Goal: Task Accomplishment & Management: Complete application form

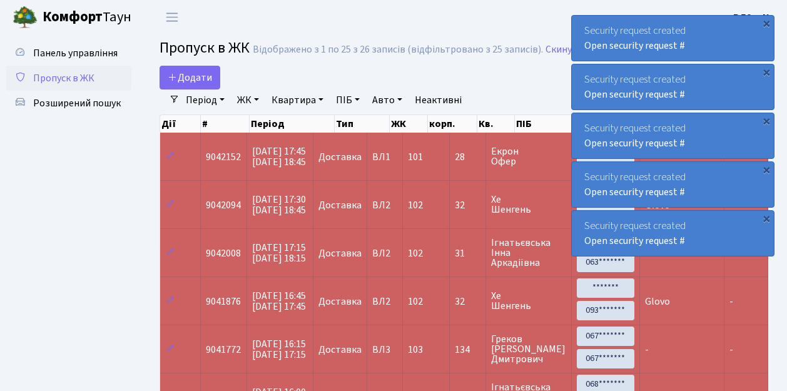
select select "25"
click at [81, 78] on span "Пропуск в ЖК" at bounding box center [63, 78] width 61 height 14
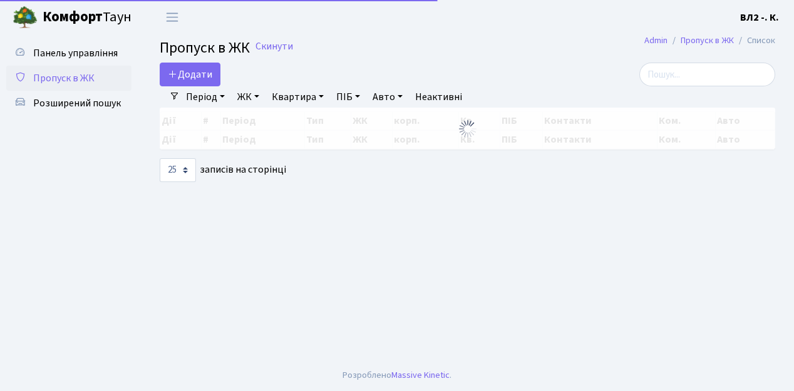
select select "25"
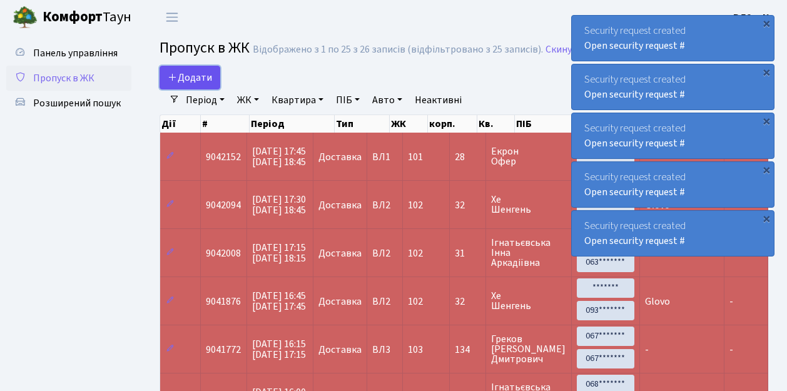
click at [189, 79] on span "Додати" at bounding box center [190, 78] width 44 height 14
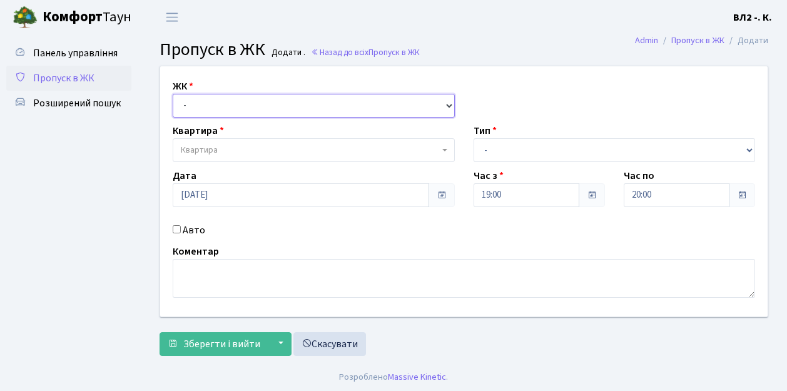
click at [200, 103] on select "- ВЛ1, Ужгородський пров., 4/1 ВЛ2, Голосіївський просп., 76 ВЛ3, пр.Голосіївсь…" at bounding box center [314, 106] width 282 height 24
select select "317"
click at [173, 94] on select "- ВЛ1, Ужгородський пров., 4/1 ВЛ2, Голосіївський просп., 76 ВЛ3, пр.Голосіївсь…" at bounding box center [314, 106] width 282 height 24
select select
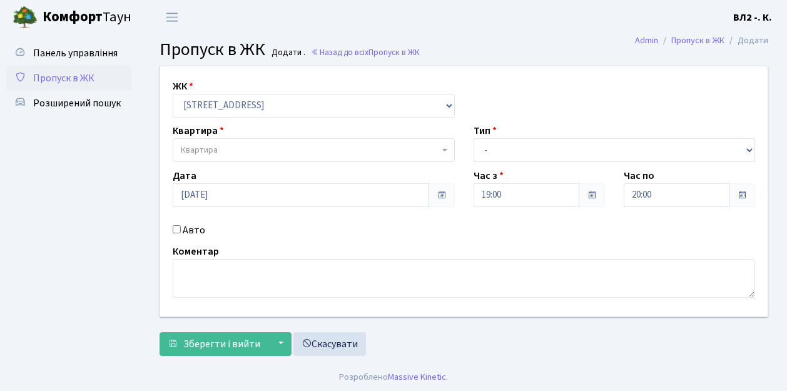
click at [232, 151] on span "Квартира" at bounding box center [310, 150] width 258 height 13
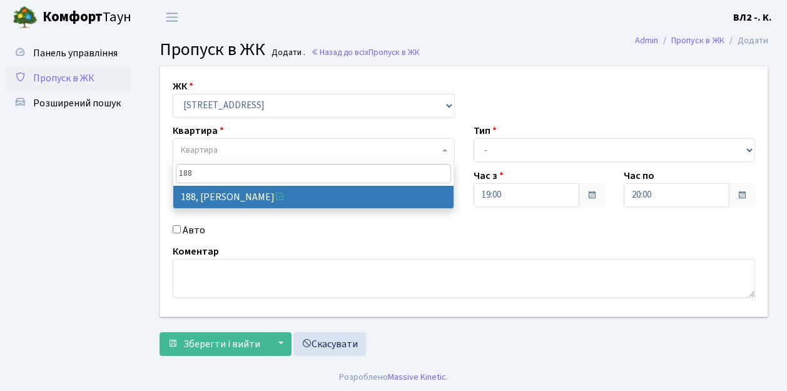
type input "188"
select select "40000"
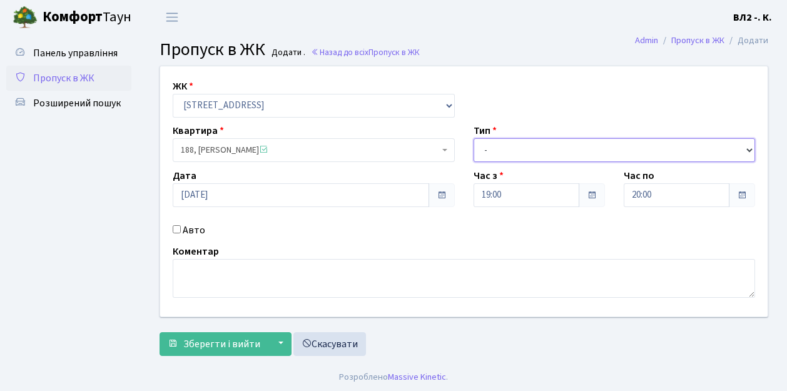
click at [535, 146] on select "- Доставка Таксі Гості Сервіс" at bounding box center [615, 150] width 282 height 24
select select "1"
click at [474, 138] on select "- Доставка Таксі Гості Сервіс" at bounding box center [615, 150] width 282 height 24
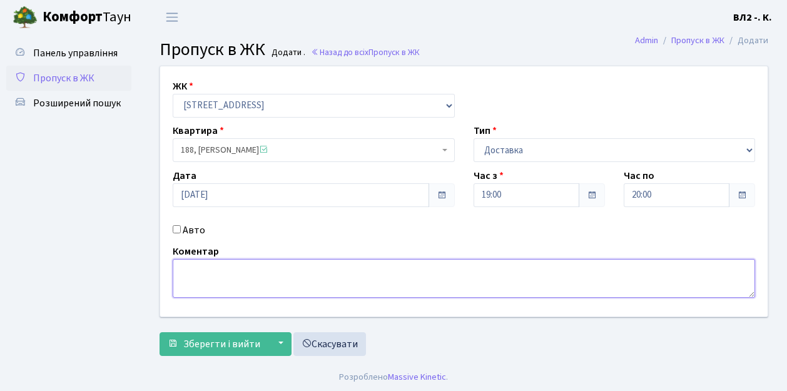
click at [204, 281] on textarea at bounding box center [464, 278] width 583 height 39
type textarea "квіти"
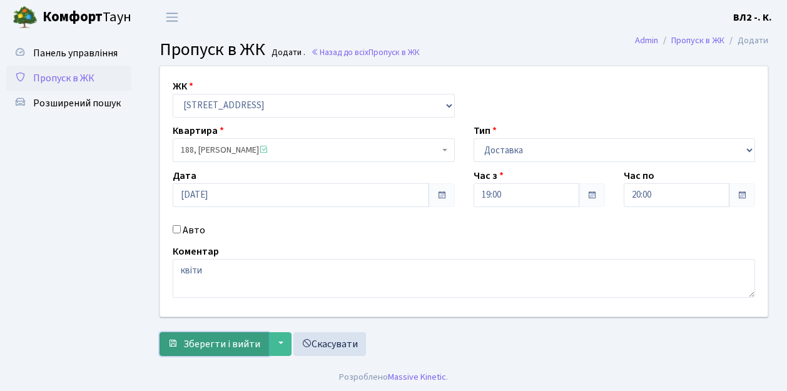
click at [217, 342] on span "Зберегти і вийти" at bounding box center [221, 344] width 77 height 14
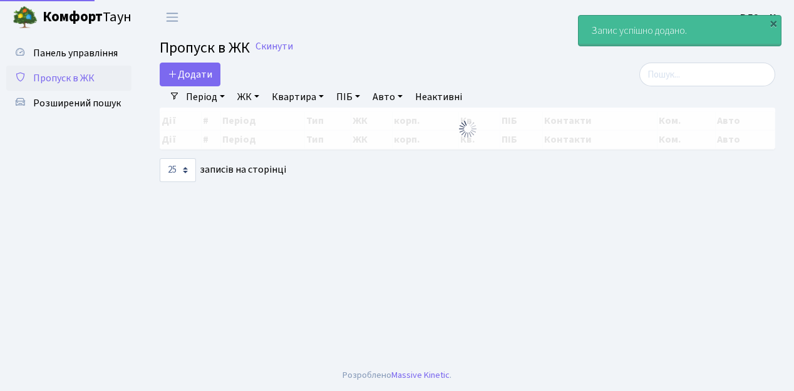
select select "25"
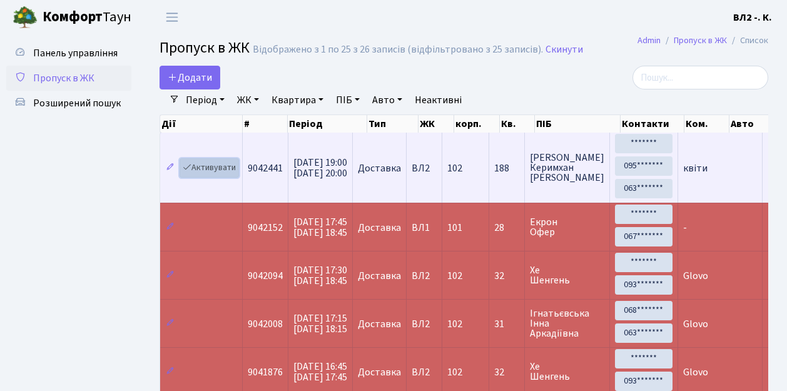
click at [215, 165] on link "Активувати" at bounding box center [209, 167] width 59 height 19
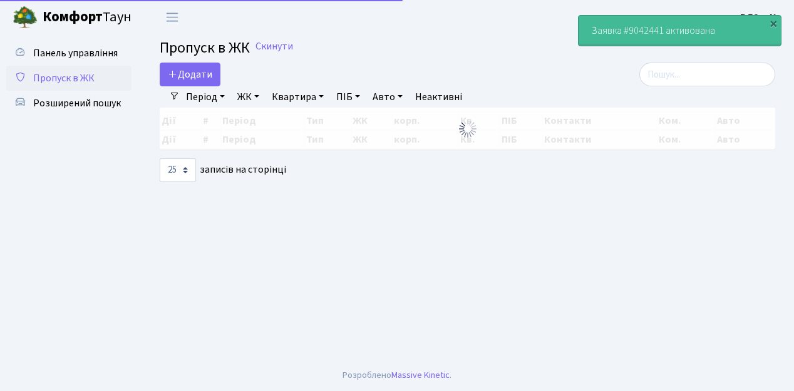
select select "25"
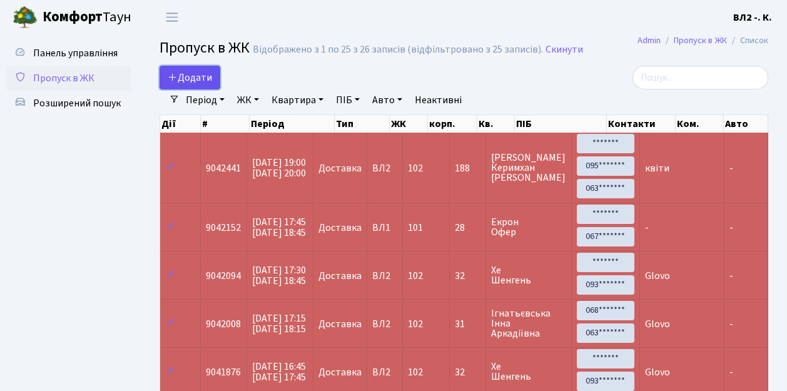
click at [189, 78] on span "Додати" at bounding box center [190, 78] width 44 height 14
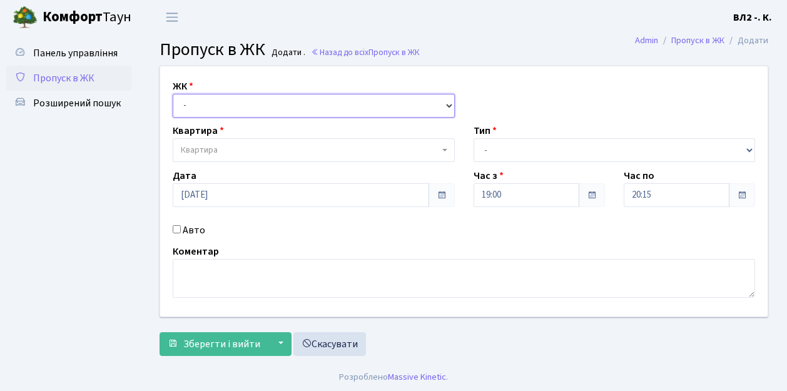
click at [203, 105] on select "- ВЛ1, Ужгородський пров., 4/1 ВЛ2, Голосіївський просп., 76 ВЛ3, пр.Голосіївсь…" at bounding box center [314, 106] width 282 height 24
select select "317"
click at [173, 94] on select "- ВЛ1, Ужгородський пров., 4/1 ВЛ2, Голосіївський просп., 76 ВЛ3, пр.Голосіївсь…" at bounding box center [314, 106] width 282 height 24
select select
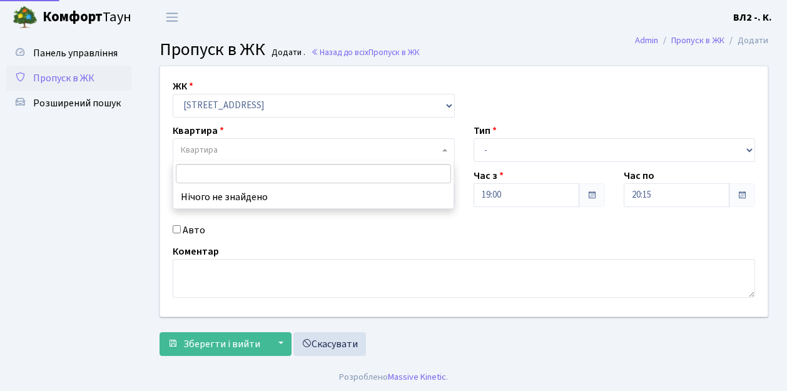
click at [217, 144] on span "Квартира" at bounding box center [199, 150] width 37 height 13
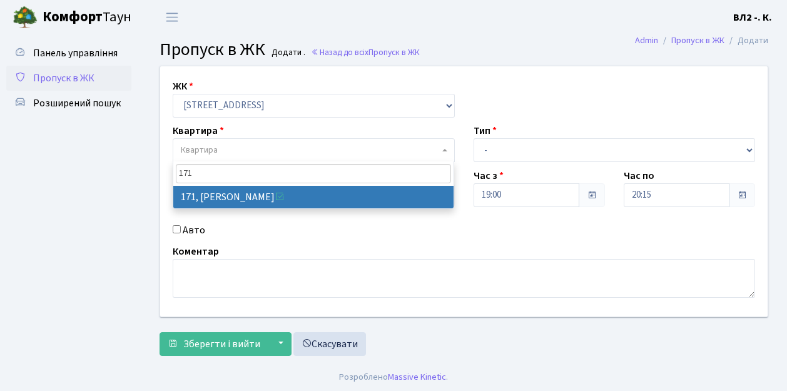
type input "171"
select select "38449"
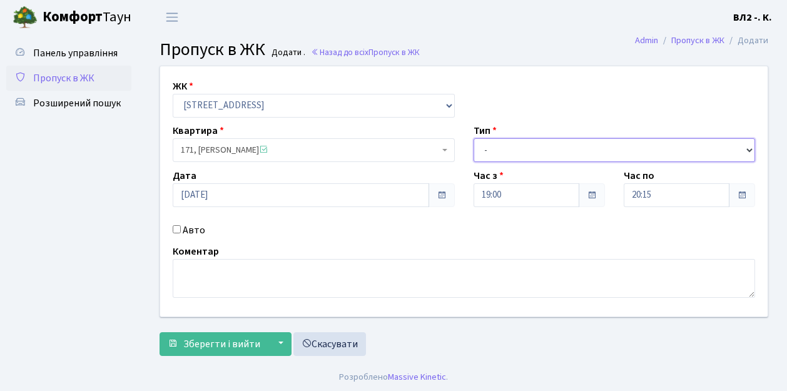
click at [492, 143] on select "- Доставка Таксі Гості Сервіс" at bounding box center [615, 150] width 282 height 24
select select "3"
click at [474, 138] on select "- Доставка Таксі Гості Сервіс" at bounding box center [615, 150] width 282 height 24
click at [506, 148] on select "- Доставка Таксі Гості Сервіс" at bounding box center [615, 150] width 282 height 24
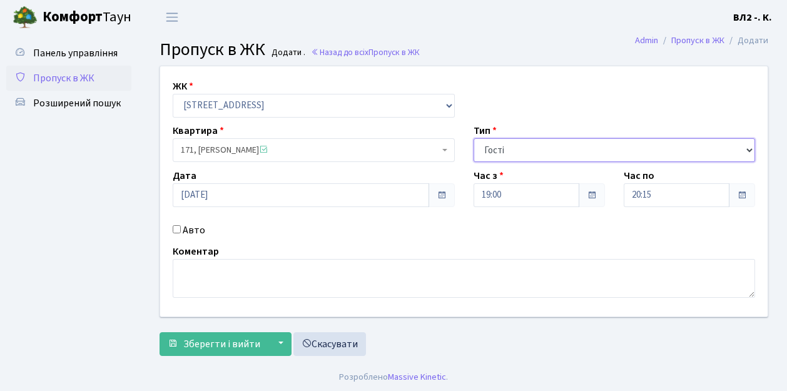
drag, startPoint x: 503, startPoint y: 149, endPoint x: 488, endPoint y: 149, distance: 15.0
click at [488, 149] on select "- Доставка Таксі Гості Сервіс" at bounding box center [615, 150] width 282 height 24
drag, startPoint x: 481, startPoint y: 150, endPoint x: 521, endPoint y: 155, distance: 40.4
click at [521, 155] on select "- Доставка Таксі Гості Сервіс" at bounding box center [615, 150] width 282 height 24
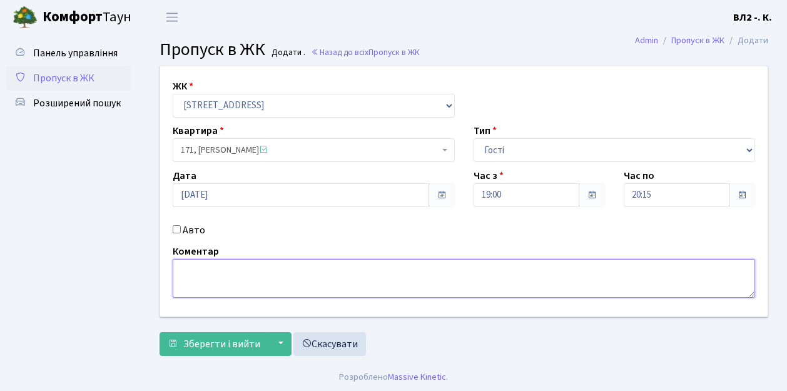
click at [197, 287] on textarea at bounding box center [464, 278] width 583 height 39
type textarea "гості"
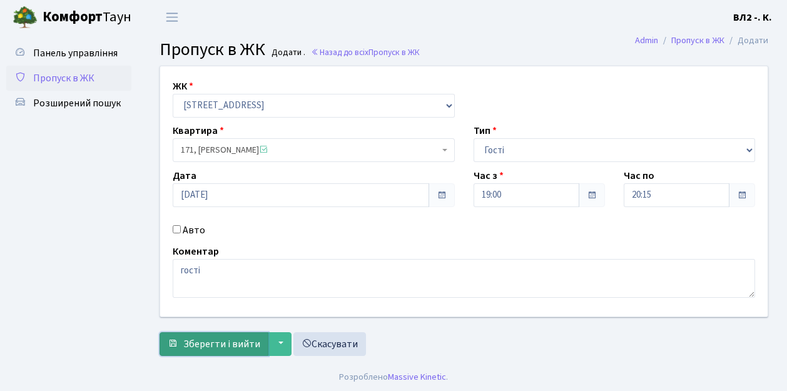
click at [221, 344] on span "Зберегти і вийти" at bounding box center [221, 344] width 77 height 14
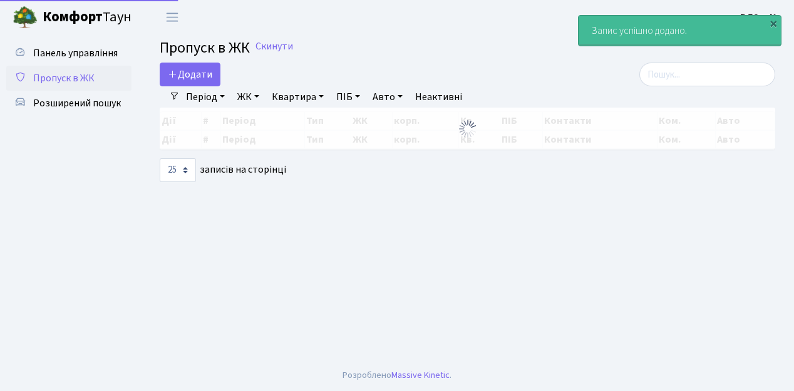
select select "25"
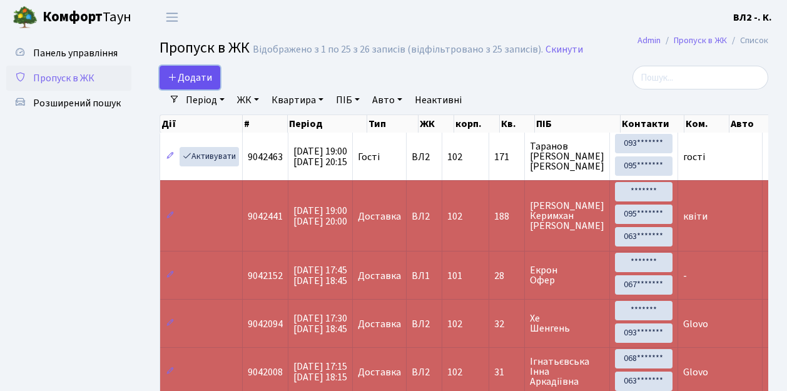
click at [200, 77] on span "Додати" at bounding box center [190, 78] width 44 height 14
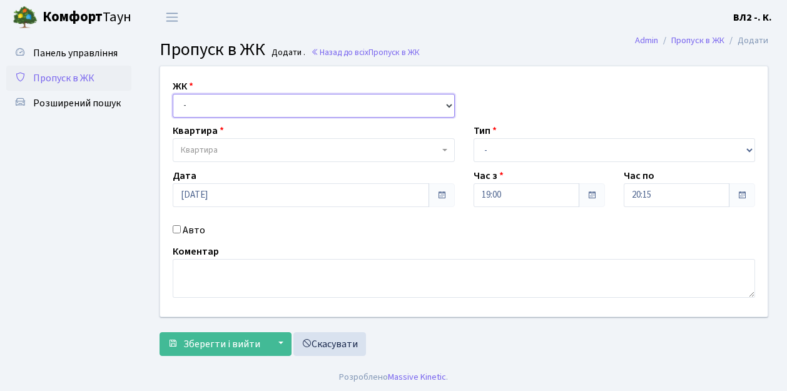
click at [209, 101] on select "- ВЛ1, Ужгородський пров., 4/1 ВЛ2, Голосіївський просп., 76 ВЛ3, пр.Голосіївсь…" at bounding box center [314, 106] width 282 height 24
select select "317"
click at [173, 94] on select "- ВЛ1, Ужгородський пров., 4/1 ВЛ2, Голосіївський просп., 76 ВЛ3, пр.Голосіївсь…" at bounding box center [314, 106] width 282 height 24
select select
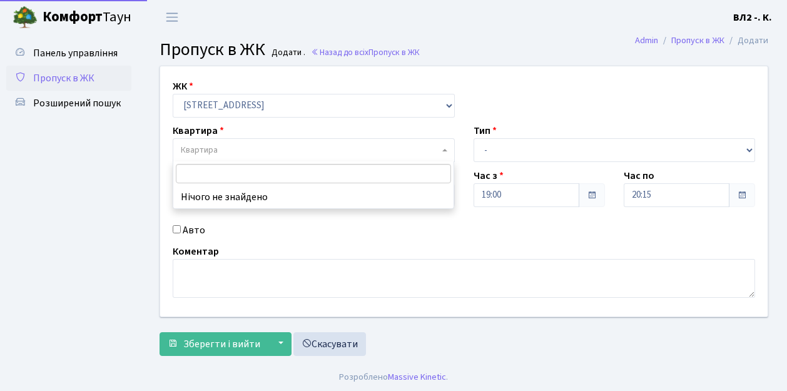
click at [205, 145] on span "Квартира" at bounding box center [199, 150] width 37 height 13
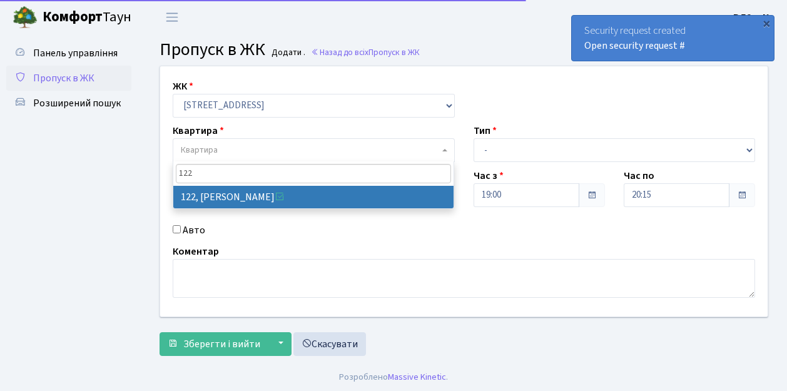
type input "122"
drag, startPoint x: 223, startPoint y: 193, endPoint x: 404, endPoint y: 180, distance: 181.9
select select "38302"
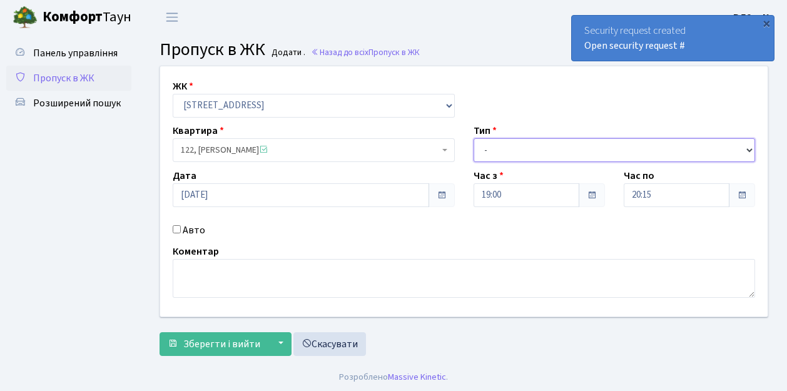
click at [487, 150] on select "- Доставка Таксі Гості Сервіс" at bounding box center [615, 150] width 282 height 24
select select "1"
click at [474, 138] on select "- Доставка Таксі Гості Сервіс" at bounding box center [615, 150] width 282 height 24
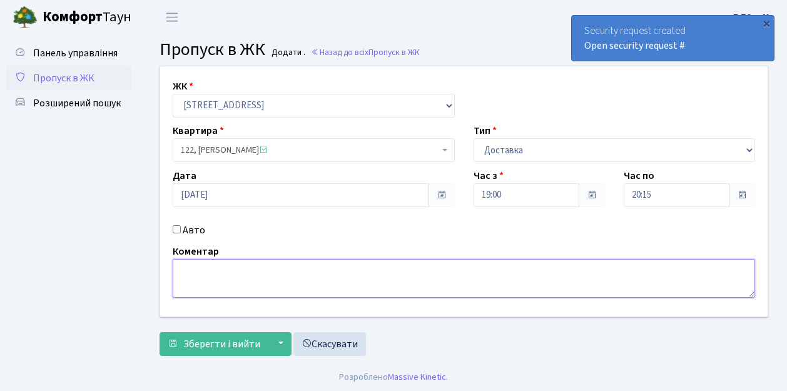
drag, startPoint x: 200, startPoint y: 278, endPoint x: 213, endPoint y: 268, distance: 15.6
click at [202, 277] on textarea at bounding box center [464, 278] width 583 height 39
type textarea "П"
type textarea "Glovo"
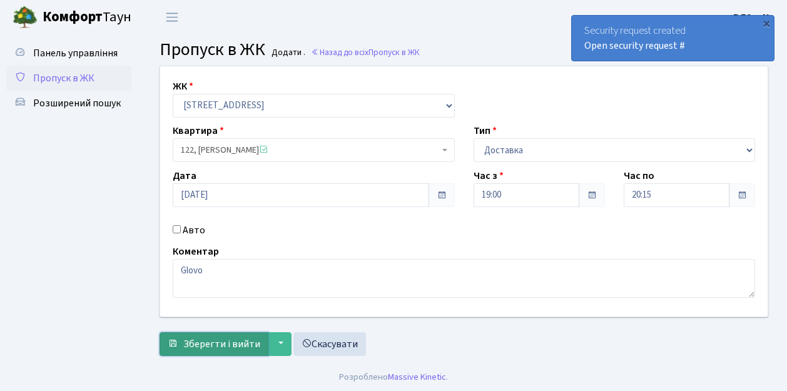
click at [238, 340] on span "Зберегти і вийти" at bounding box center [221, 344] width 77 height 14
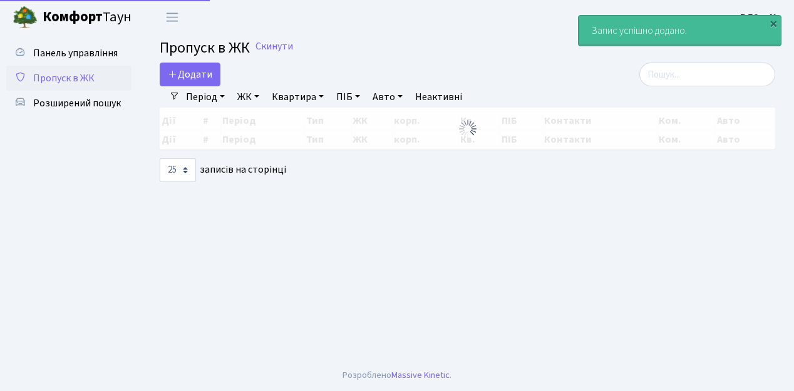
select select "25"
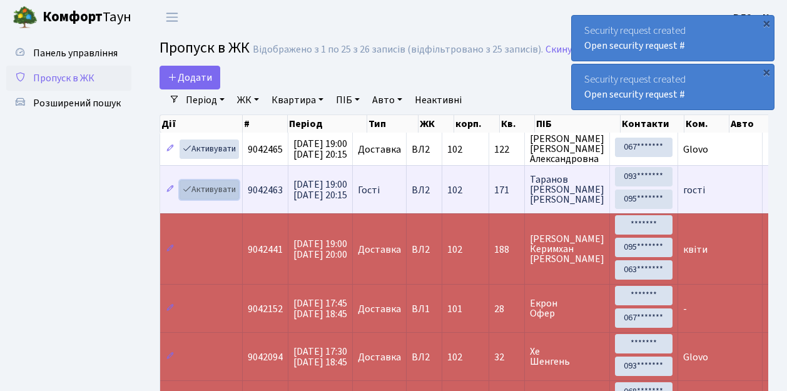
click at [208, 188] on link "Активувати" at bounding box center [209, 189] width 59 height 19
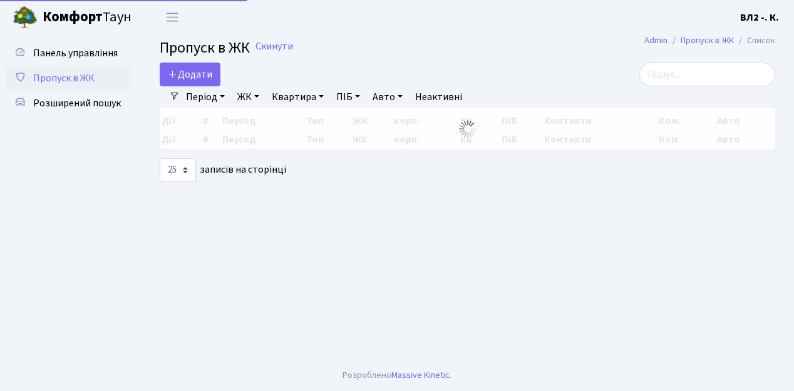
select select "25"
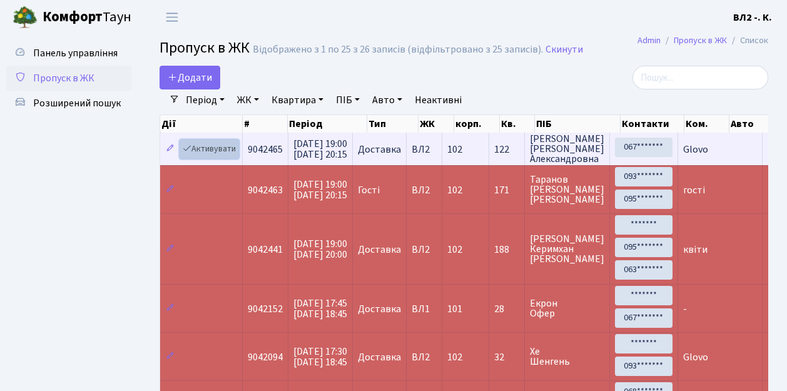
click at [211, 152] on link "Активувати" at bounding box center [209, 149] width 59 height 19
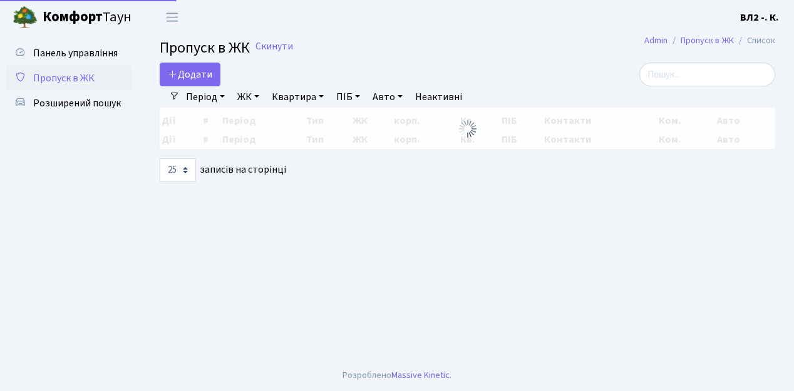
select select "25"
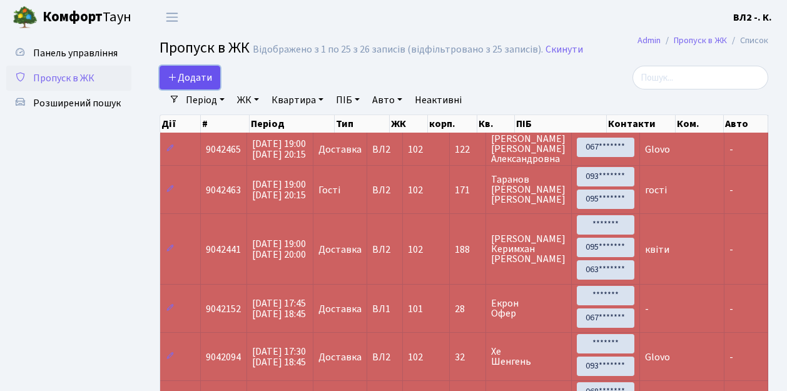
click at [197, 78] on span "Додати" at bounding box center [190, 78] width 44 height 14
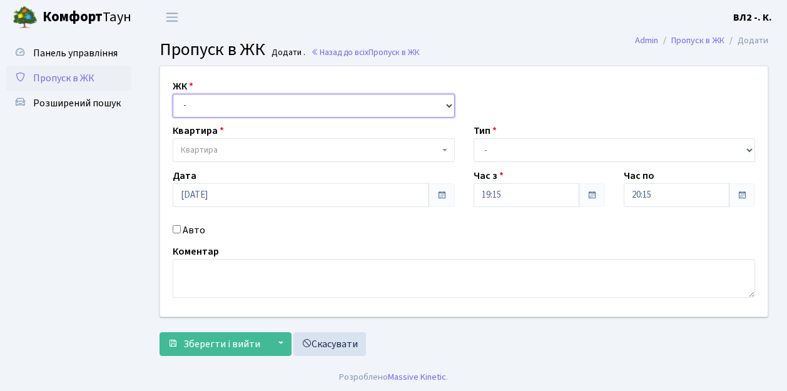
click at [204, 104] on select "- ВЛ1, Ужгородський пров., 4/1 ВЛ2, Голосіївський просп., 76 ВЛ3, пр.Голосіївсь…" at bounding box center [314, 106] width 282 height 24
select select "317"
click at [173, 94] on select "- ВЛ1, Ужгородський пров., 4/1 ВЛ2, Голосіївський просп., 76 ВЛ3, пр.Голосіївсь…" at bounding box center [314, 106] width 282 height 24
select select
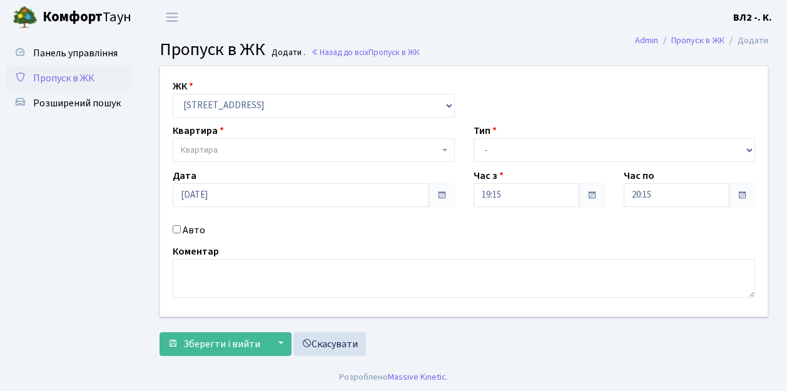
click at [216, 141] on span "Квартира" at bounding box center [314, 150] width 282 height 24
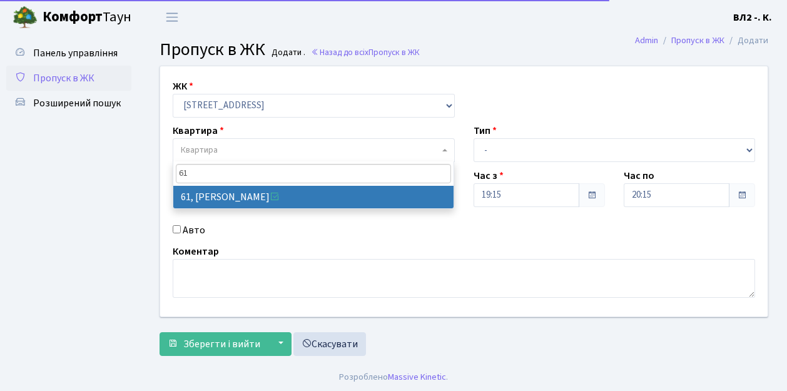
type input "61"
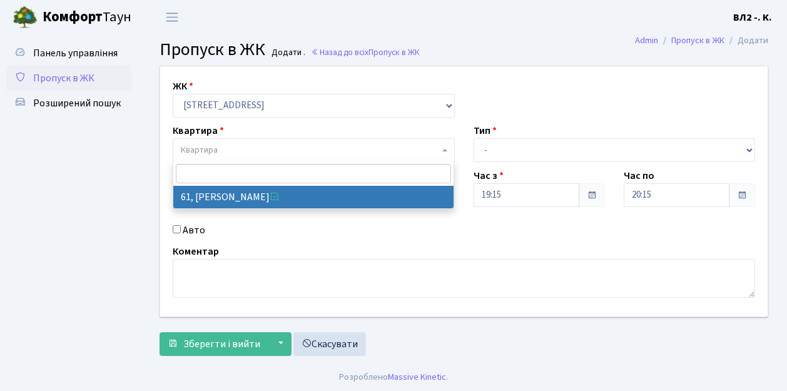
select select "38122"
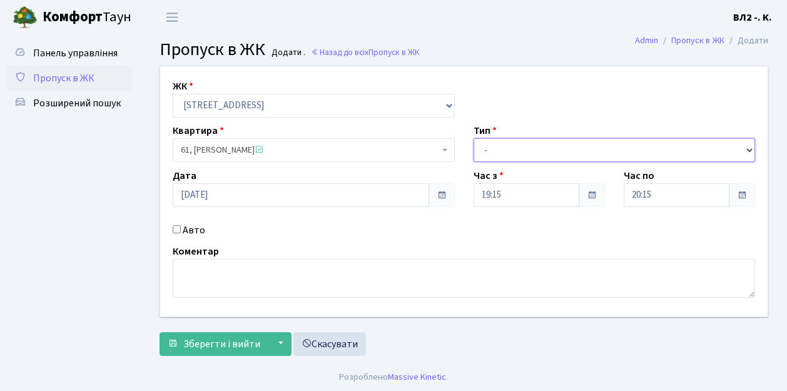
click at [516, 151] on select "- Доставка Таксі Гості Сервіс" at bounding box center [615, 150] width 282 height 24
select select "1"
click at [474, 138] on select "- Доставка Таксі Гості Сервіс" at bounding box center [615, 150] width 282 height 24
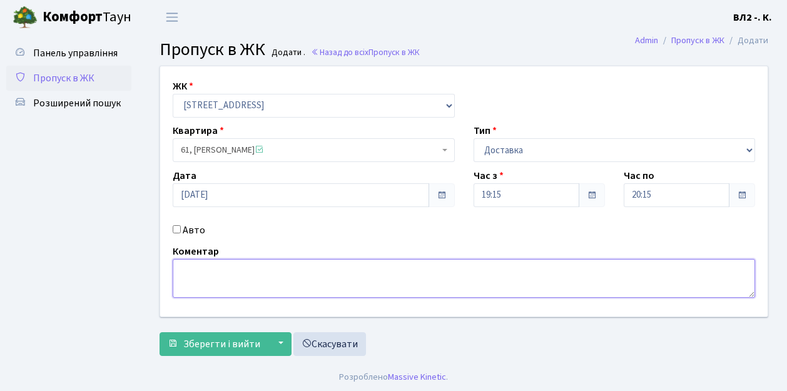
click at [233, 289] on textarea at bounding box center [464, 278] width 583 height 39
type textarea "П"
type textarea "Glovo"
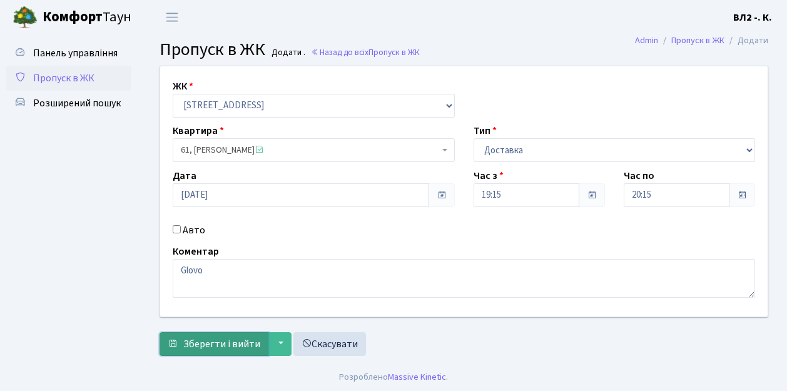
click at [240, 341] on span "Зберегти і вийти" at bounding box center [221, 344] width 77 height 14
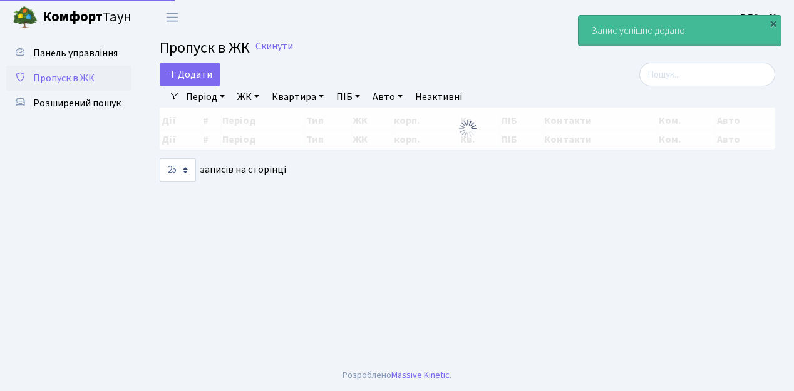
select select "25"
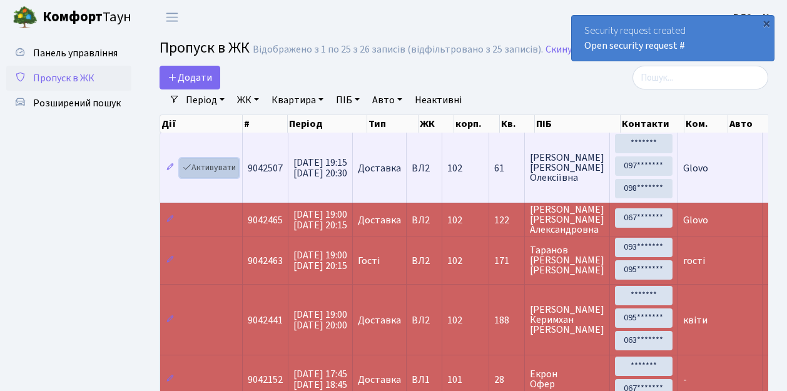
click at [213, 170] on link "Активувати" at bounding box center [209, 167] width 59 height 19
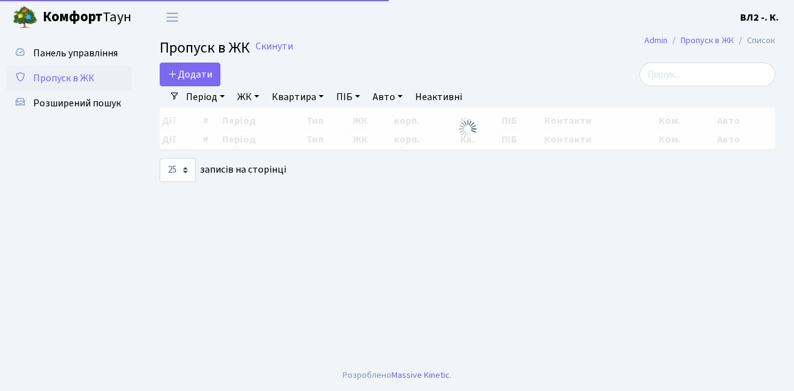
select select "25"
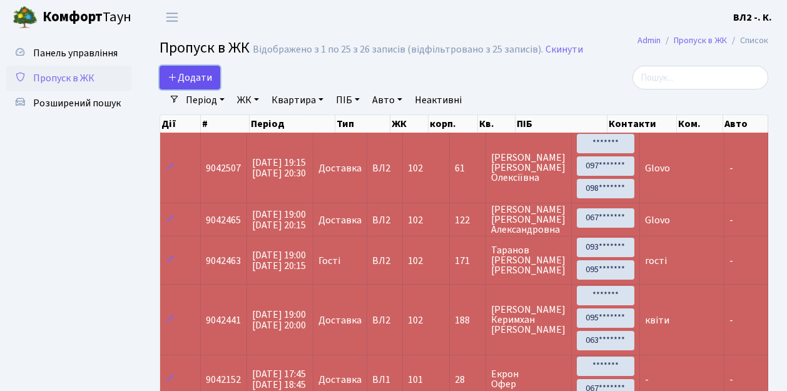
click at [188, 78] on span "Додати" at bounding box center [190, 78] width 44 height 14
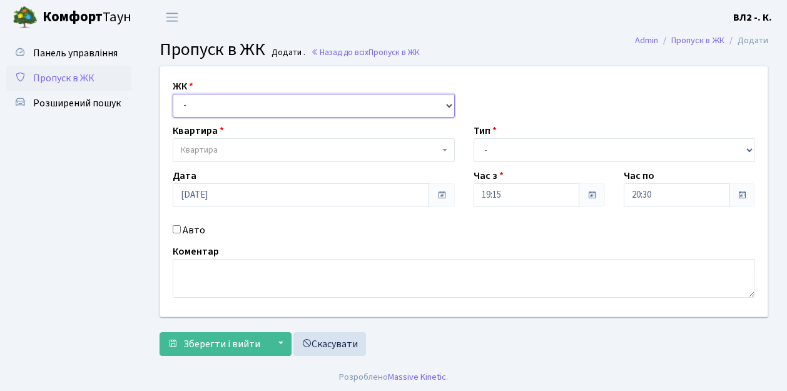
click at [197, 105] on select "- [STREET_ADDRESS][PERSON_NAME]" at bounding box center [314, 106] width 282 height 24
select select "317"
click at [173, 94] on select "- [STREET_ADDRESS][PERSON_NAME]" at bounding box center [314, 106] width 282 height 24
select select
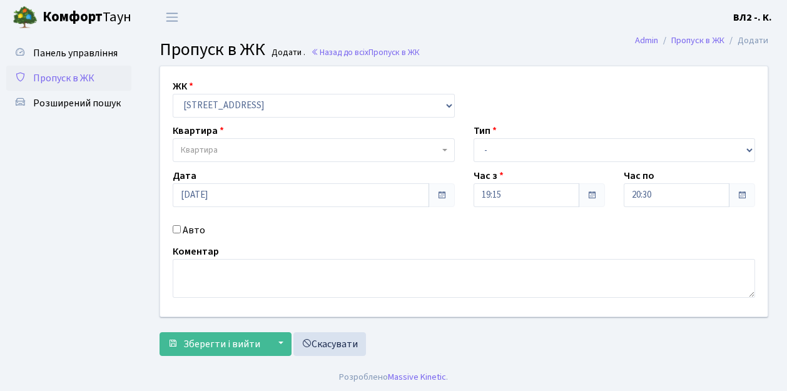
click at [243, 150] on span "Квартира" at bounding box center [310, 150] width 258 height 13
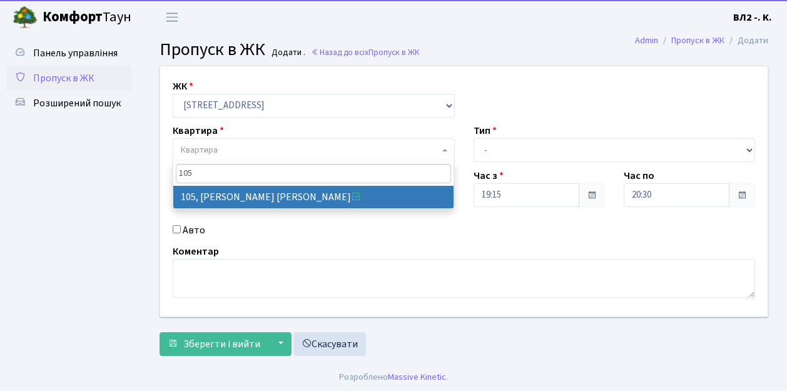
type input "105"
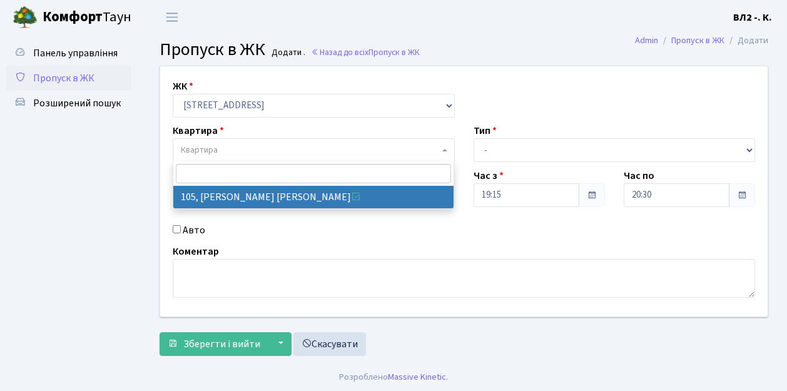
select select "38251"
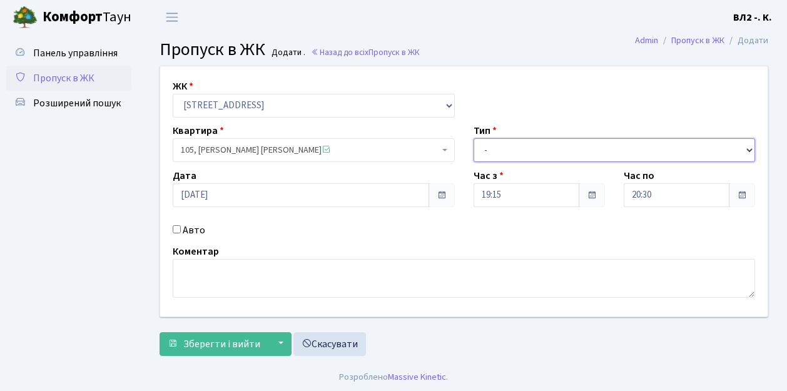
click at [497, 150] on select "- Доставка Таксі Гості Сервіс" at bounding box center [615, 150] width 282 height 24
select select "1"
click at [474, 138] on select "- Доставка Таксі Гості Сервіс" at bounding box center [615, 150] width 282 height 24
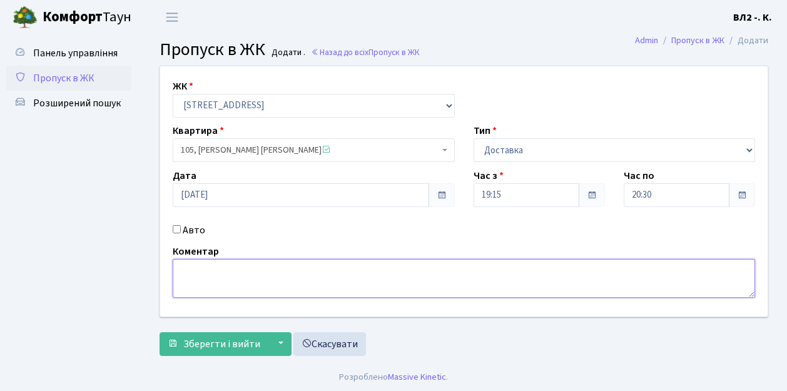
click at [252, 272] on textarea at bounding box center [464, 278] width 583 height 39
type textarea "а"
type textarea "квіти"
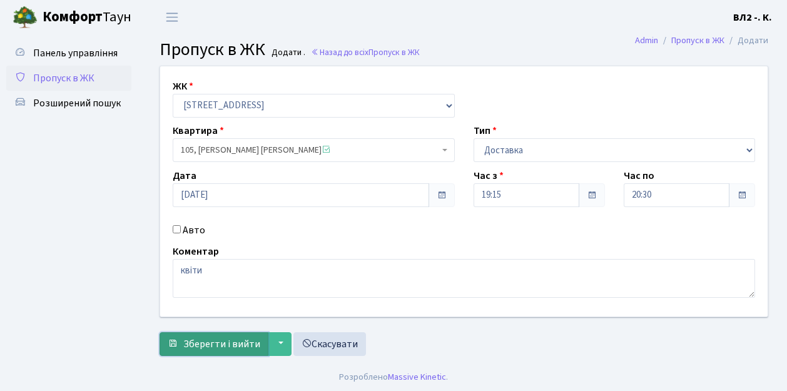
click at [248, 338] on span "Зберегти і вийти" at bounding box center [221, 344] width 77 height 14
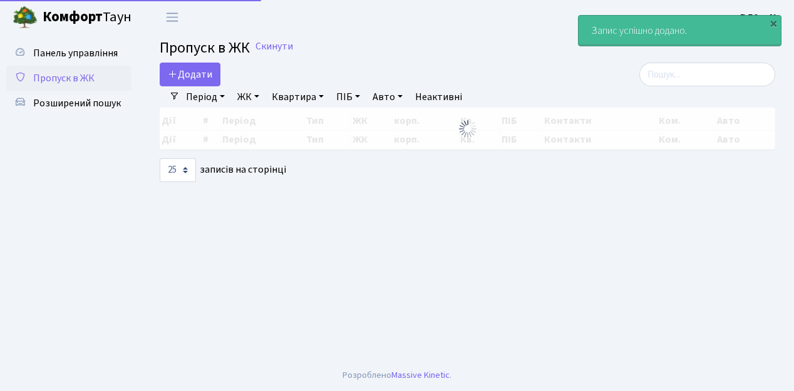
select select "25"
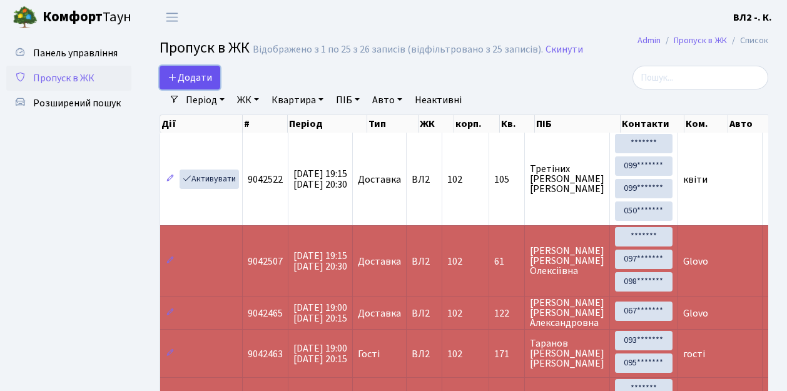
click at [187, 73] on span "Додати" at bounding box center [190, 78] width 44 height 14
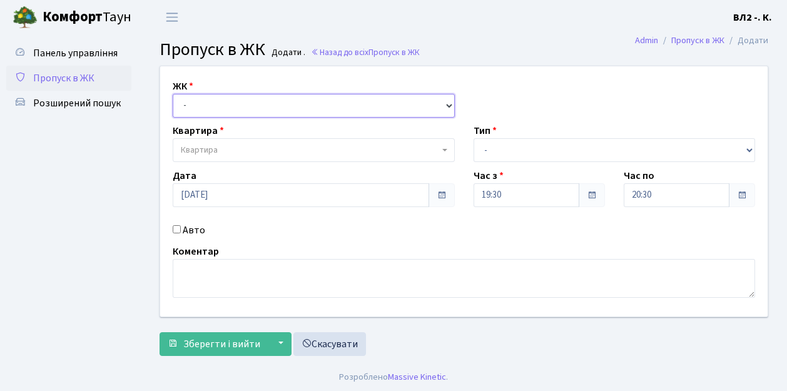
click at [197, 105] on select "- [STREET_ADDRESS][PERSON_NAME]" at bounding box center [314, 106] width 282 height 24
select select "317"
click at [173, 94] on select "- [STREET_ADDRESS][PERSON_NAME]" at bounding box center [314, 106] width 282 height 24
select select
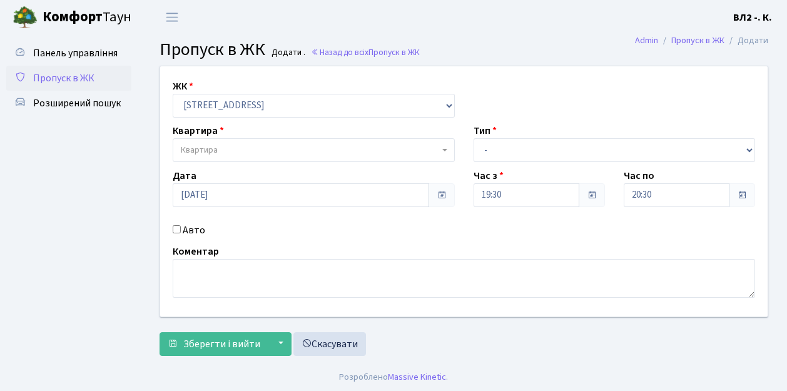
click at [228, 148] on span "Квартира" at bounding box center [310, 150] width 258 height 13
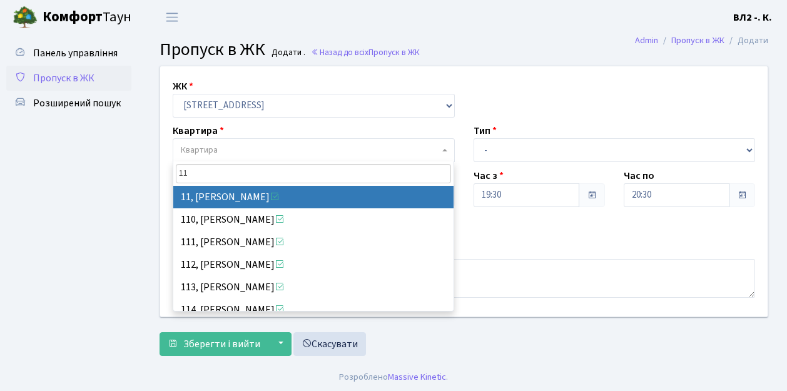
type input "11"
select select "37972"
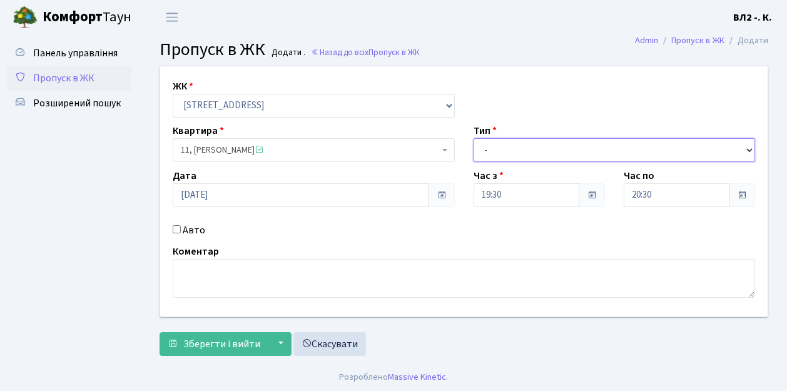
click at [505, 148] on select "- Доставка Таксі Гості Сервіс" at bounding box center [615, 150] width 282 height 24
select select "3"
click at [474, 138] on select "- Доставка Таксі Гості Сервіс" at bounding box center [615, 150] width 282 height 24
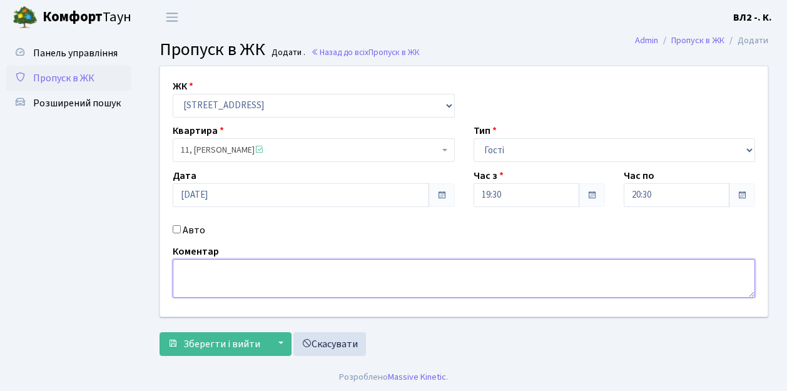
click at [200, 289] on textarea at bounding box center [464, 278] width 583 height 39
type textarea "гості"
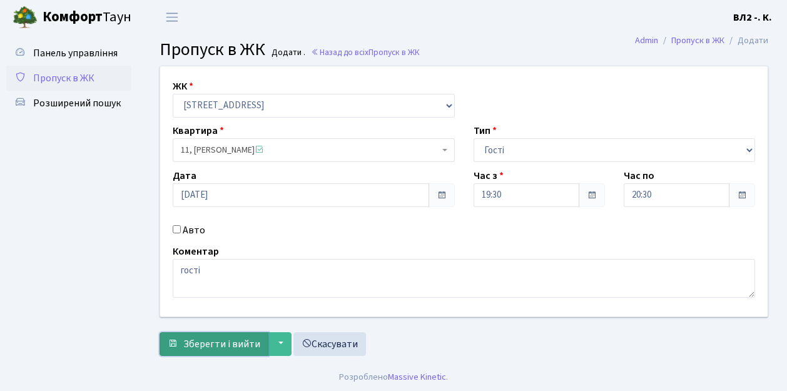
click at [222, 343] on span "Зберегти і вийти" at bounding box center [221, 344] width 77 height 14
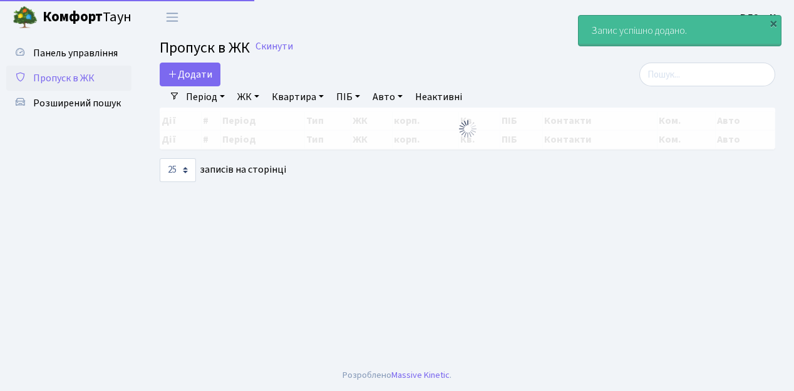
select select "25"
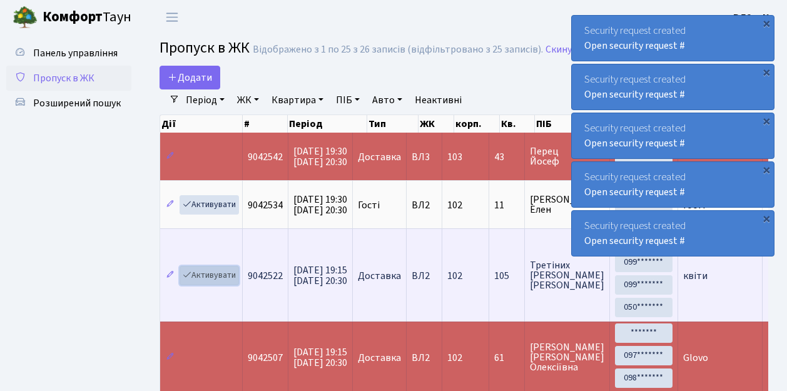
click at [221, 272] on link "Активувати" at bounding box center [209, 275] width 59 height 19
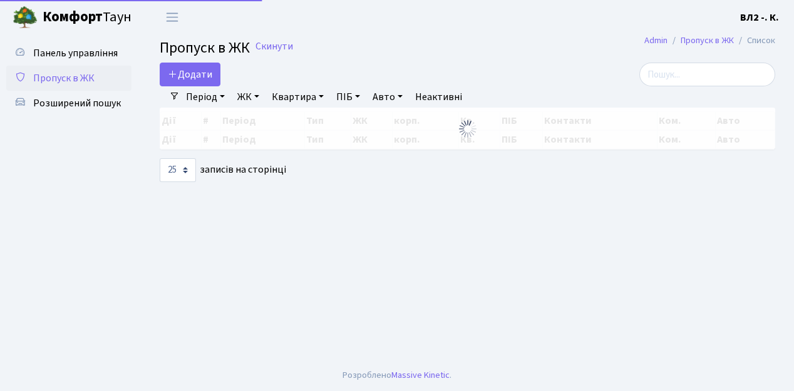
select select "25"
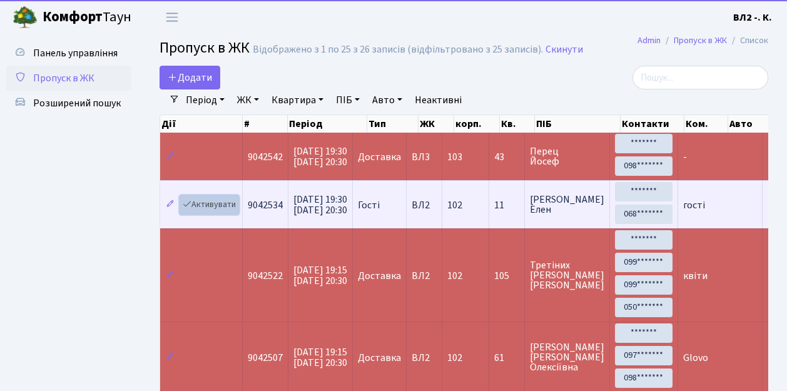
click at [213, 199] on link "Активувати" at bounding box center [209, 204] width 59 height 19
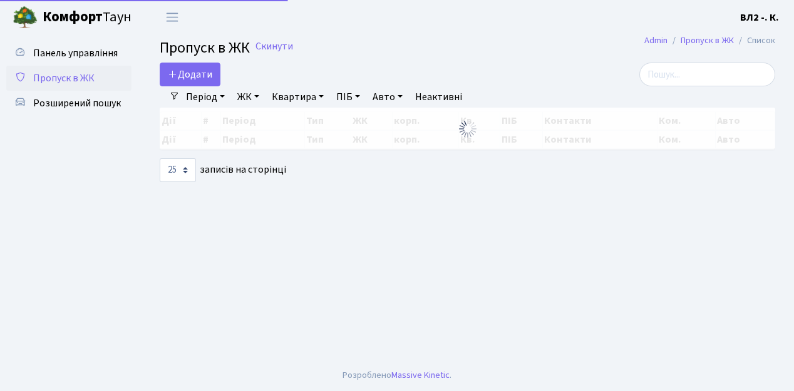
select select "25"
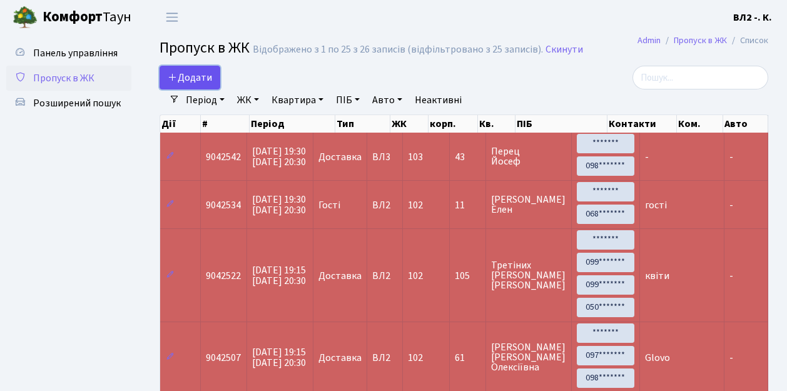
click at [200, 76] on span "Додати" at bounding box center [190, 78] width 44 height 14
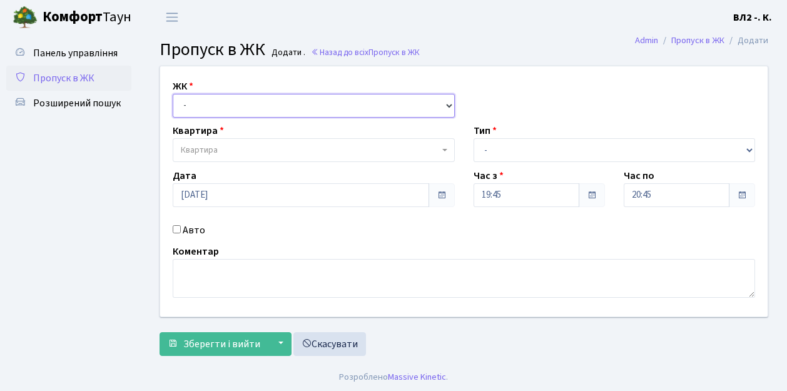
click at [225, 103] on select "- [STREET_ADDRESS][PERSON_NAME]" at bounding box center [314, 106] width 282 height 24
select select "317"
click at [173, 94] on select "- [STREET_ADDRESS][PERSON_NAME]" at bounding box center [314, 106] width 282 height 24
select select
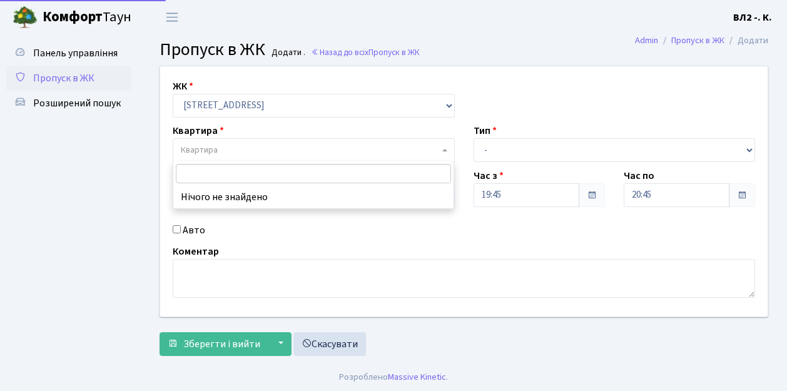
click at [243, 153] on span "Квартира" at bounding box center [310, 150] width 258 height 13
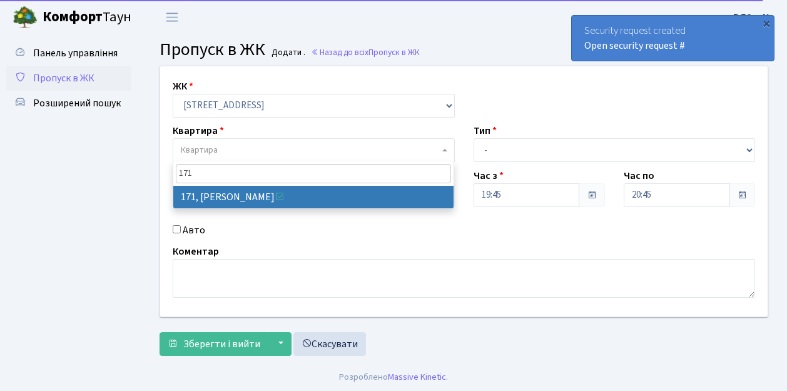
type input "171"
select select "38449"
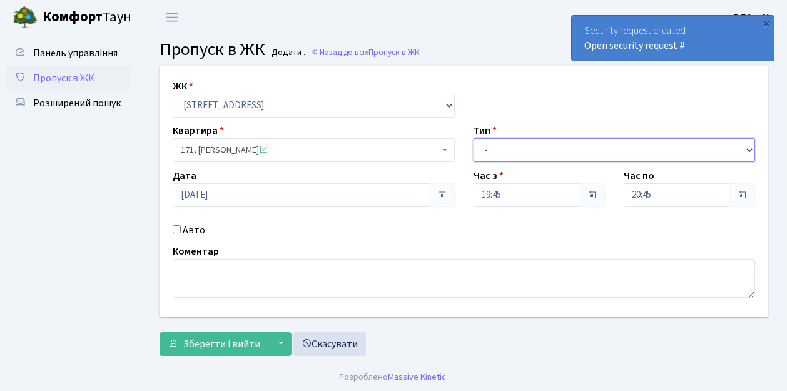
click at [506, 151] on select "- Доставка Таксі Гості Сервіс" at bounding box center [615, 150] width 282 height 24
select select "1"
click at [474, 138] on select "- Доставка Таксі Гості Сервіс" at bounding box center [615, 150] width 282 height 24
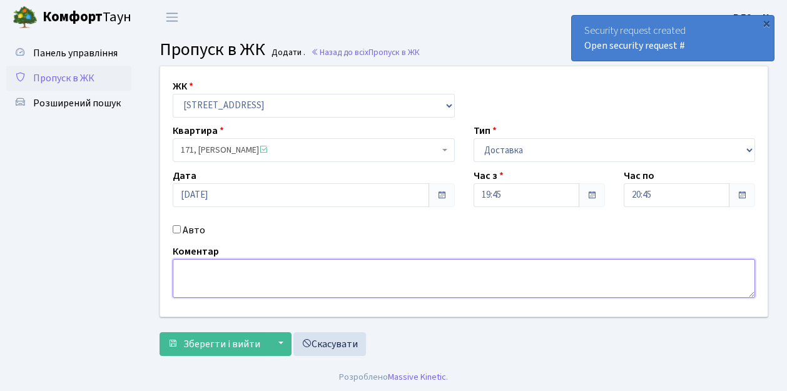
click at [210, 267] on textarea at bounding box center [464, 278] width 583 height 39
type textarea "GLOVO"
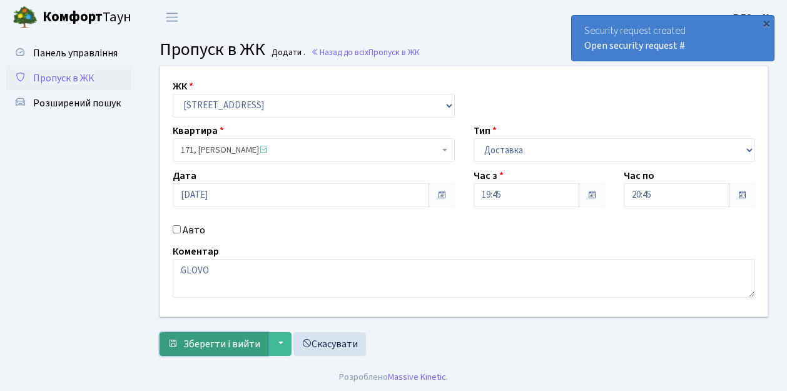
click at [222, 344] on span "Зберегти і вийти" at bounding box center [221, 344] width 77 height 14
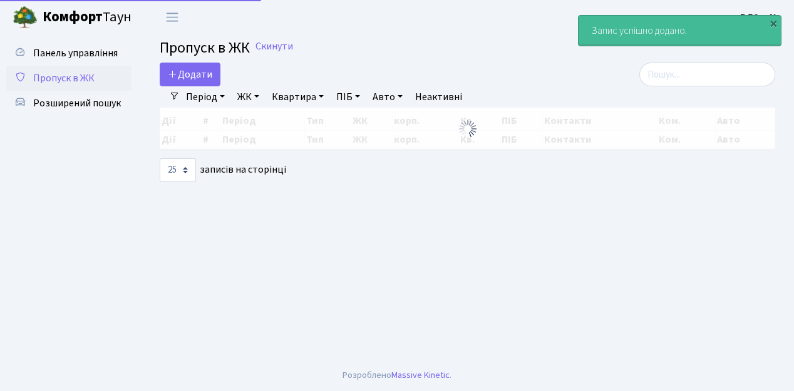
select select "25"
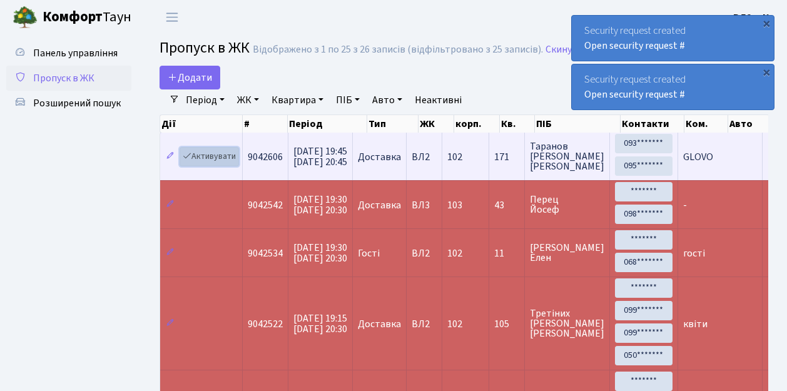
click at [218, 150] on link "Активувати" at bounding box center [209, 156] width 59 height 19
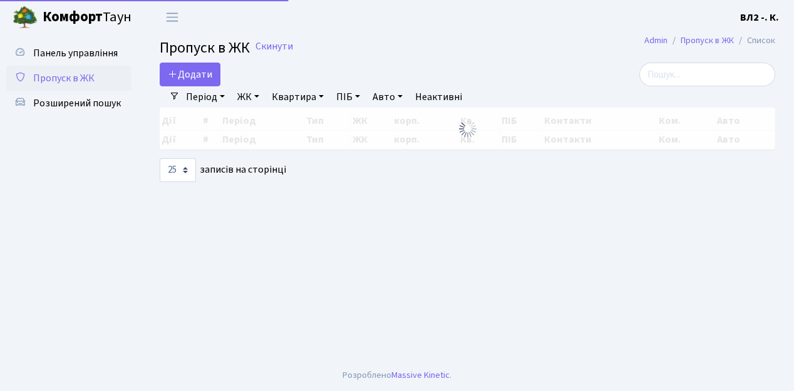
select select "25"
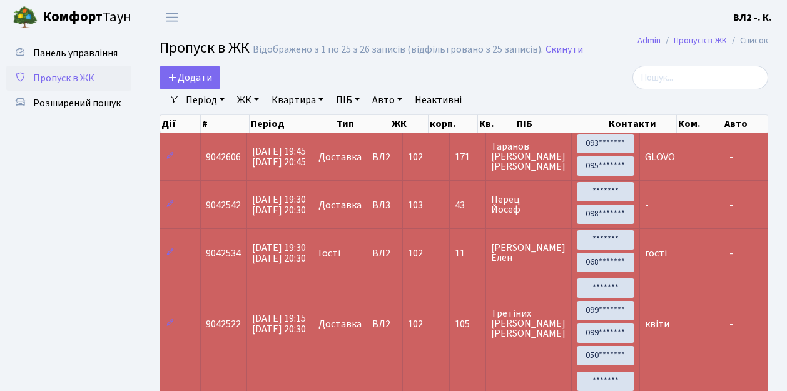
click at [85, 76] on span "Пропуск в ЖК" at bounding box center [63, 78] width 61 height 14
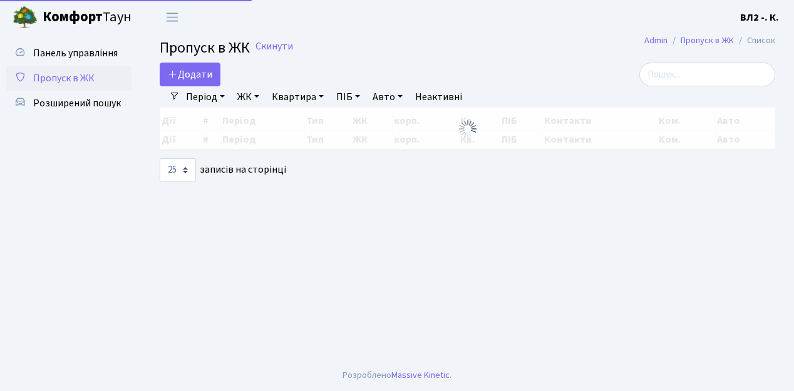
select select "25"
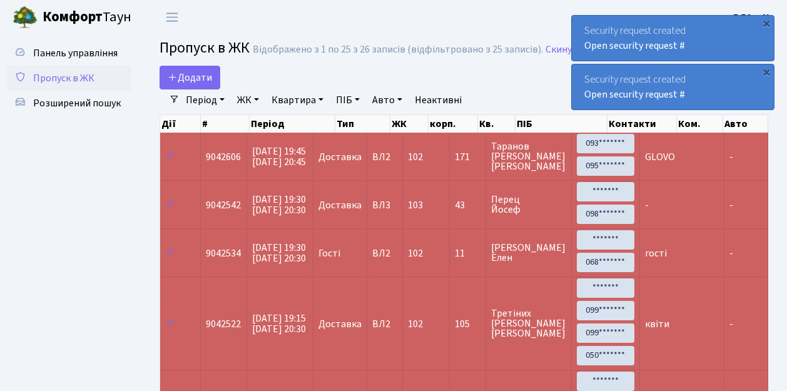
click at [59, 81] on span "Пропуск в ЖК" at bounding box center [63, 78] width 61 height 14
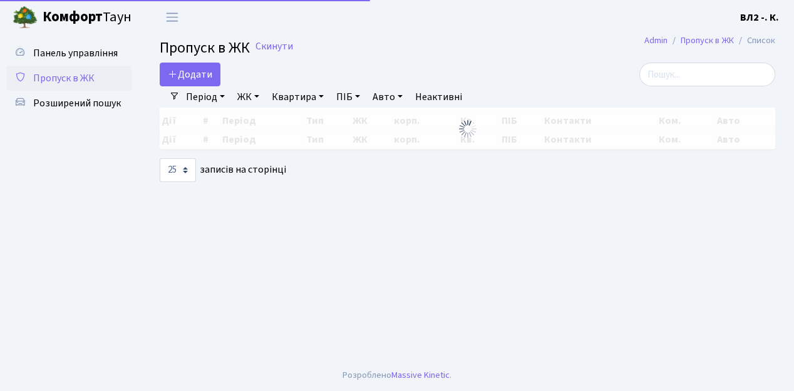
select select "25"
